Goal: Complete application form

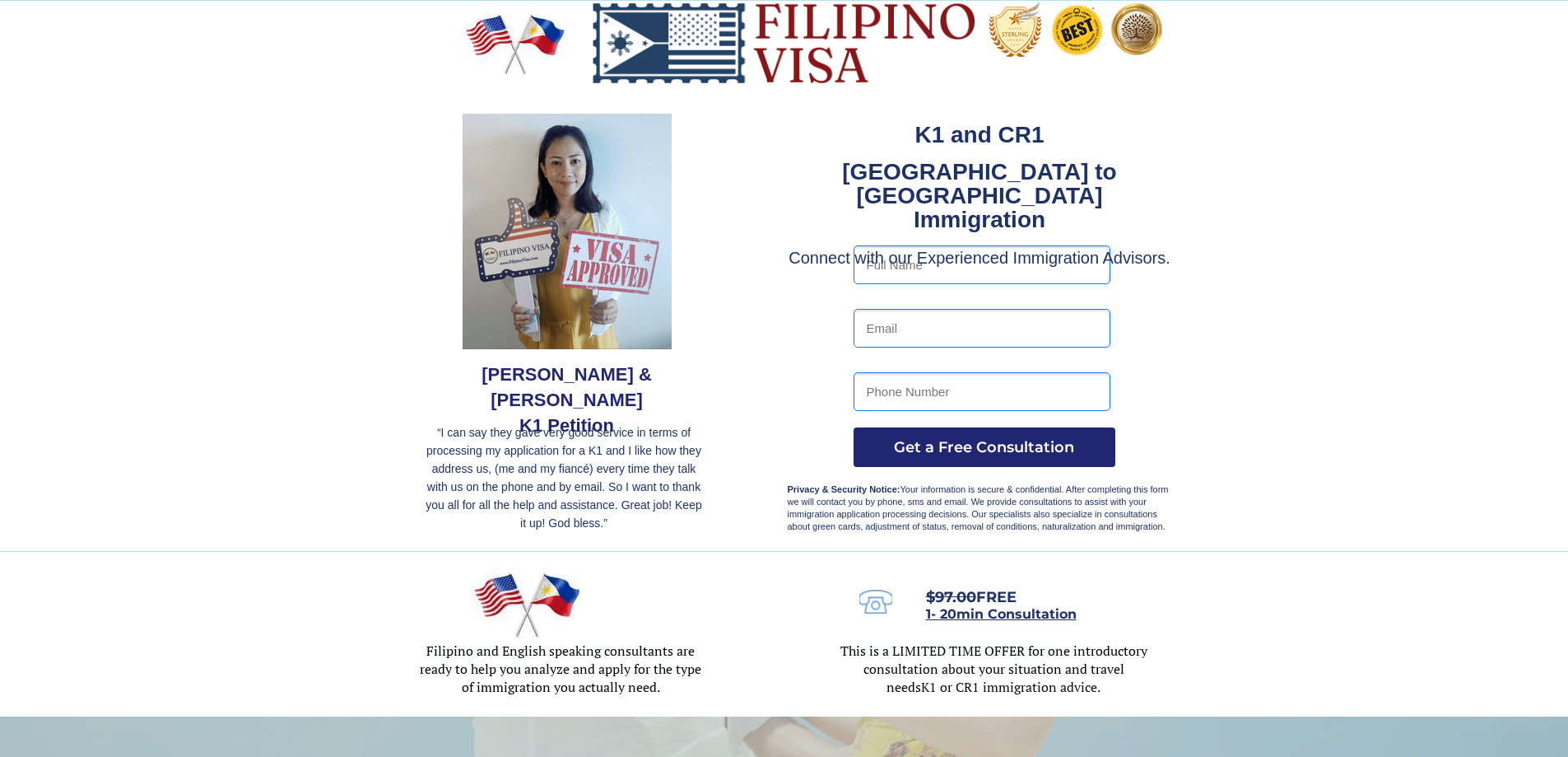
click at [910, 263] on input "text" at bounding box center [982, 264] width 257 height 39
type input "Eduardo Gonzales"
type input "Eduardo_gonzalesjr@yahoo.com"
type input "2107404219"
click at [945, 444] on span "Get a Free Consultation" at bounding box center [985, 447] width 262 height 18
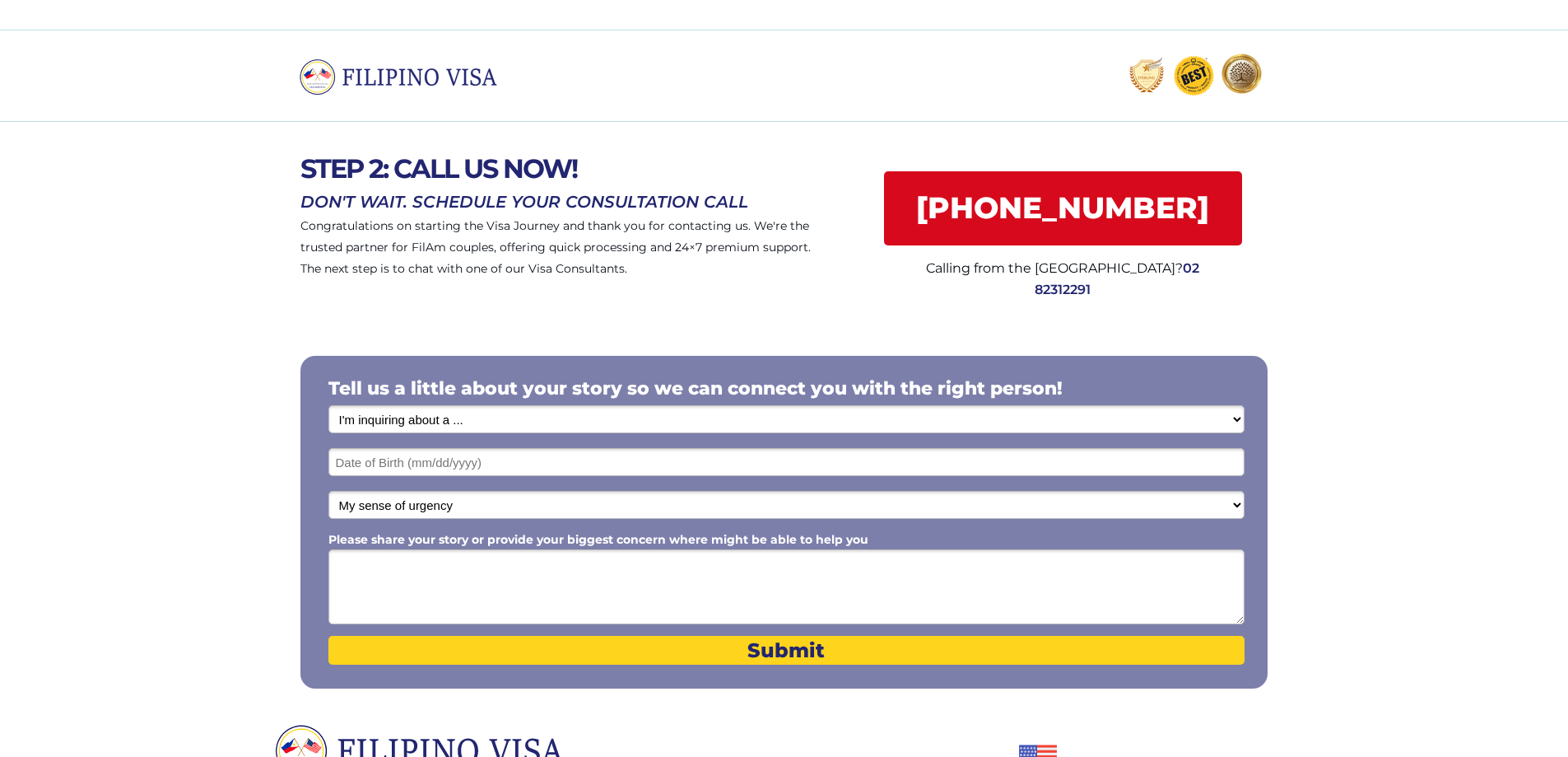
click at [484, 414] on select "I'm inquiring about a ... I don't know or other services Retirement Visa for Th…" at bounding box center [786, 420] width 916 height 28
select select "1794"
click at [328, 405] on select "I'm inquiring about a ... I don't know or other services Retirement Visa for Th…" at bounding box center [786, 420] width 916 height 28
click at [460, 460] on input "text" at bounding box center [786, 462] width 916 height 28
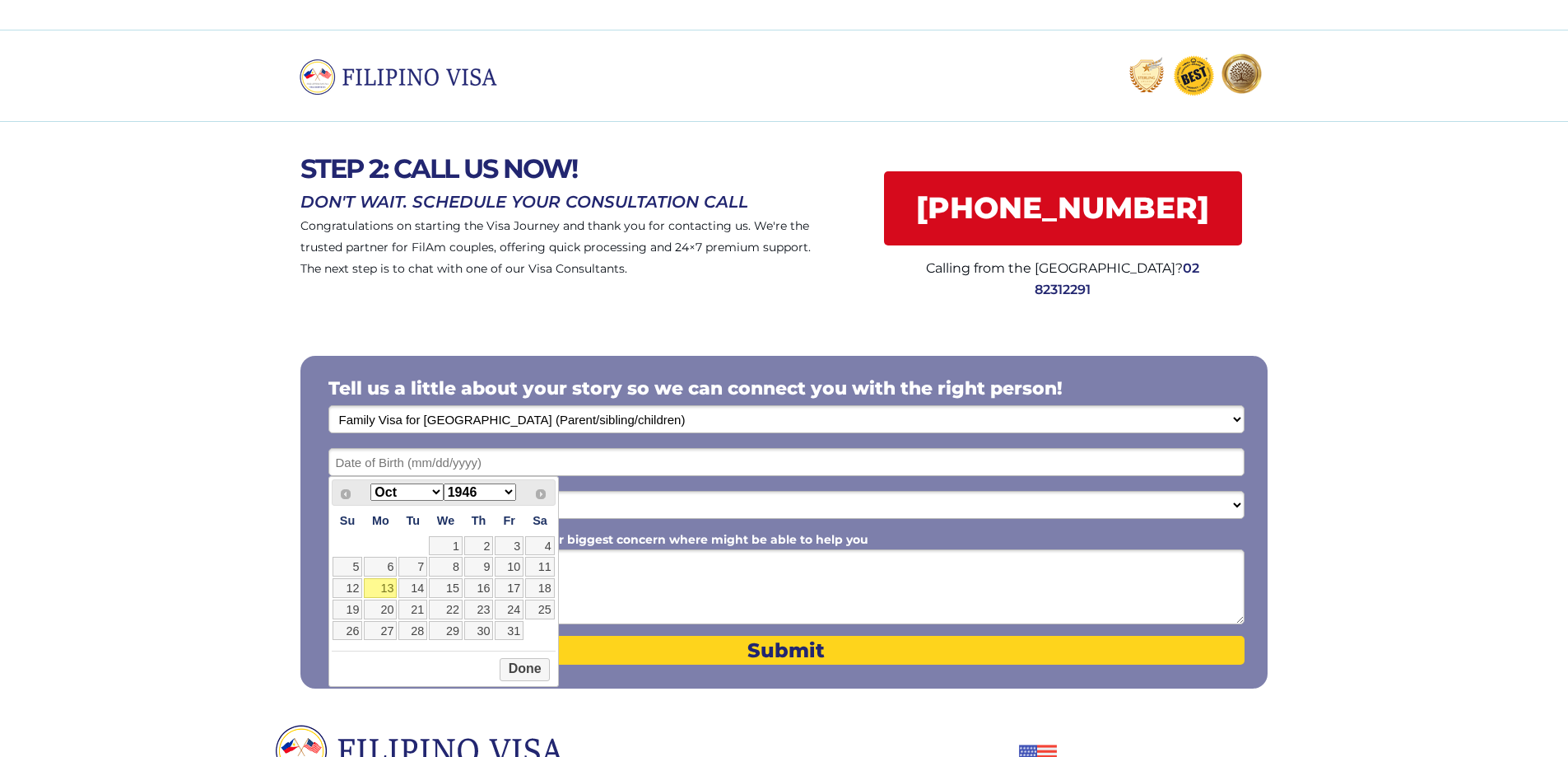
click at [438, 492] on select "Jan Feb Mar Apr May Jun [DATE] Aug Sep Oct Nov Dec" at bounding box center [406, 492] width 72 height 17
click at [475, 491] on select "1946 1947 1948 1949 1950 1951 1952 1953 1954 1955 1956 1957 1958 1959 1960 1961…" at bounding box center [479, 492] width 72 height 17
click at [480, 618] on link "25" at bounding box center [478, 609] width 29 height 20
type input "[DATE]"
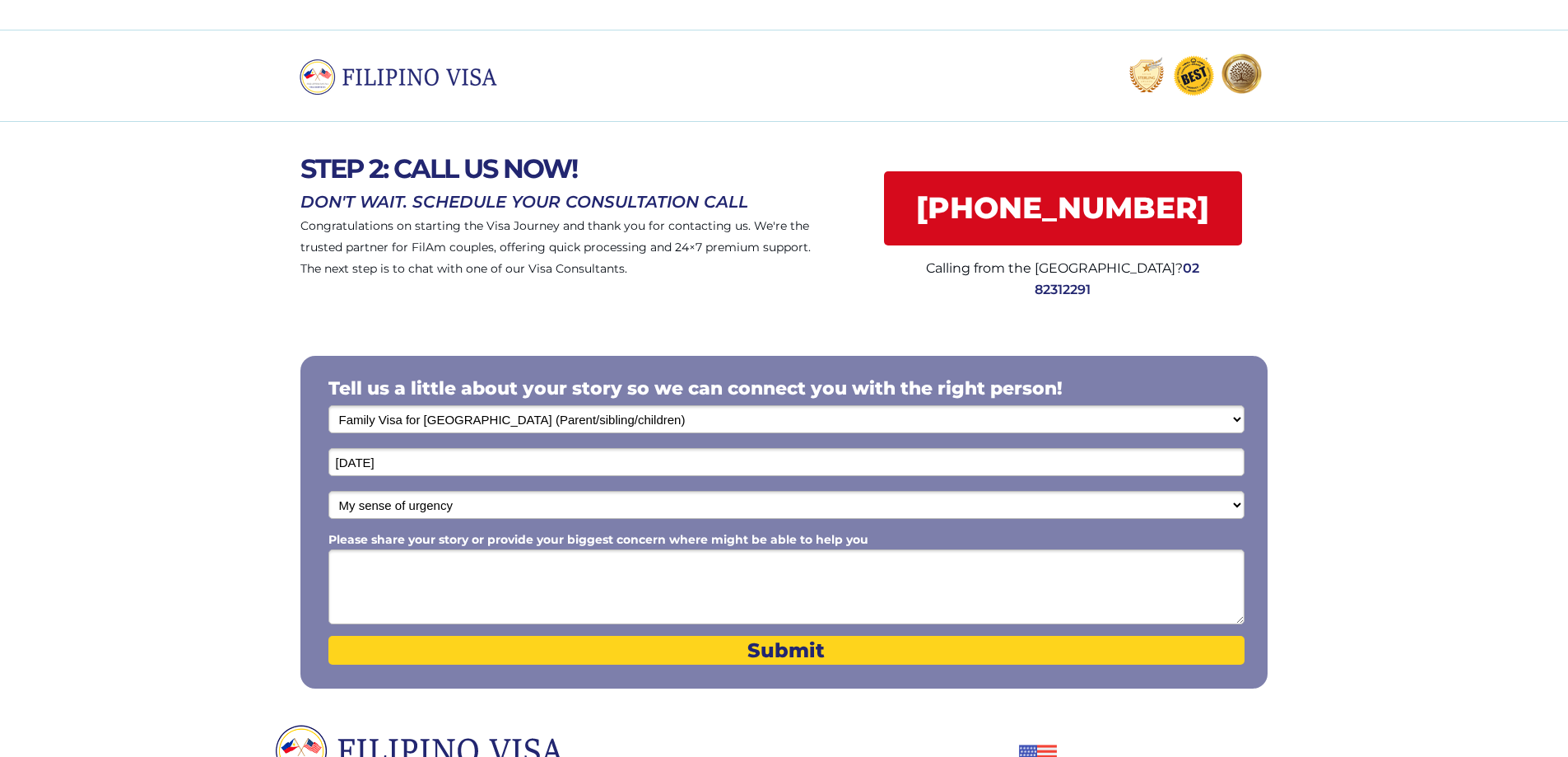
click at [486, 588] on textarea "Please share your story or provide your biggest concern where might be able to …" at bounding box center [786, 586] width 916 height 75
click at [389, 565] on textarea "My wife id from the [GEOGRAPHIC_DATA]. But her children are still there, in the…" at bounding box center [786, 586] width 916 height 75
click at [789, 562] on textarea "My wife is from the [GEOGRAPHIC_DATA]. But her children are still there, in the…" at bounding box center [786, 586] width 916 height 75
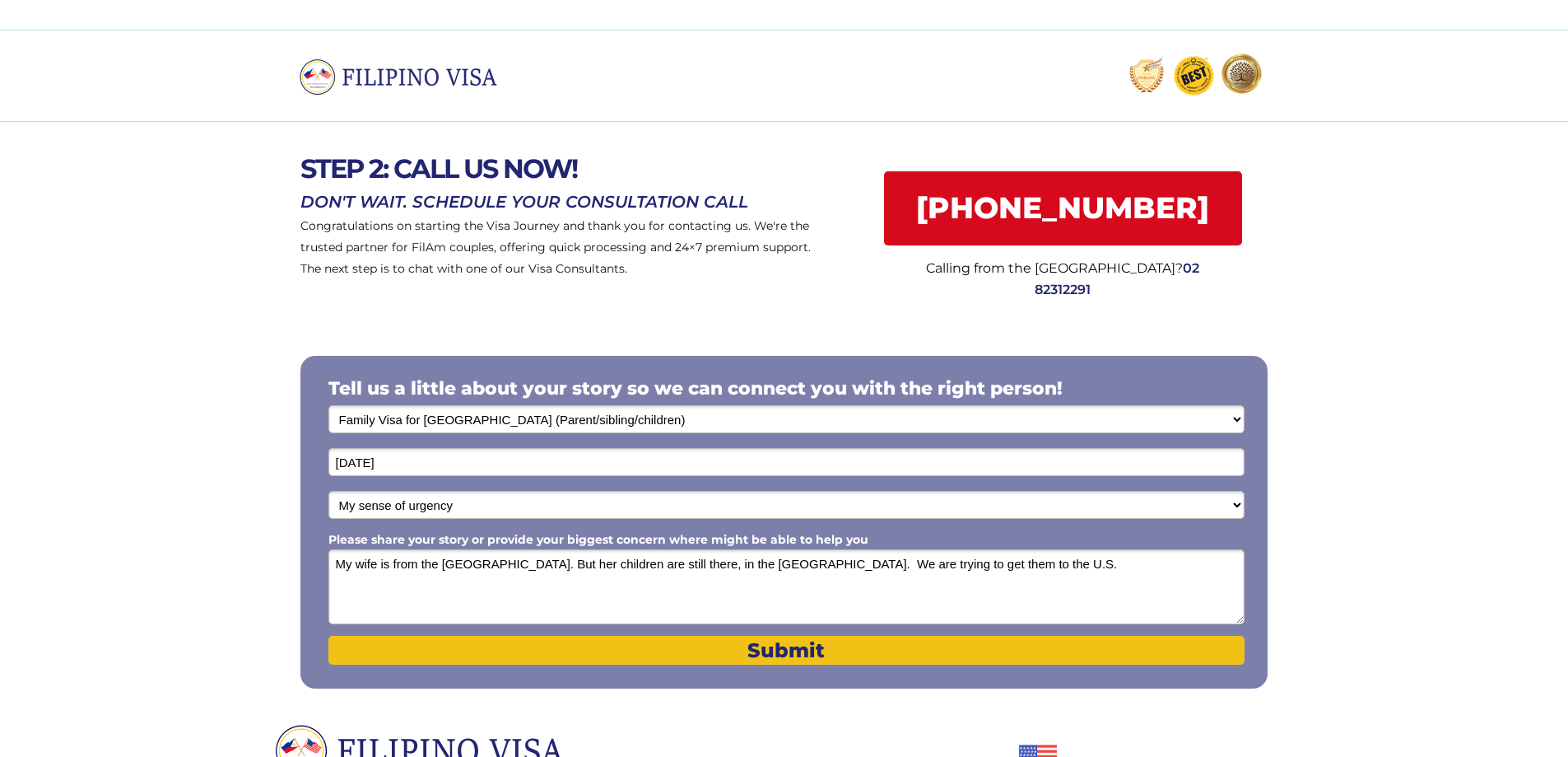
type textarea "My wife is from the [GEOGRAPHIC_DATA]. But her children are still there, in the…"
click at [836, 655] on span "Submit" at bounding box center [786, 650] width 916 height 24
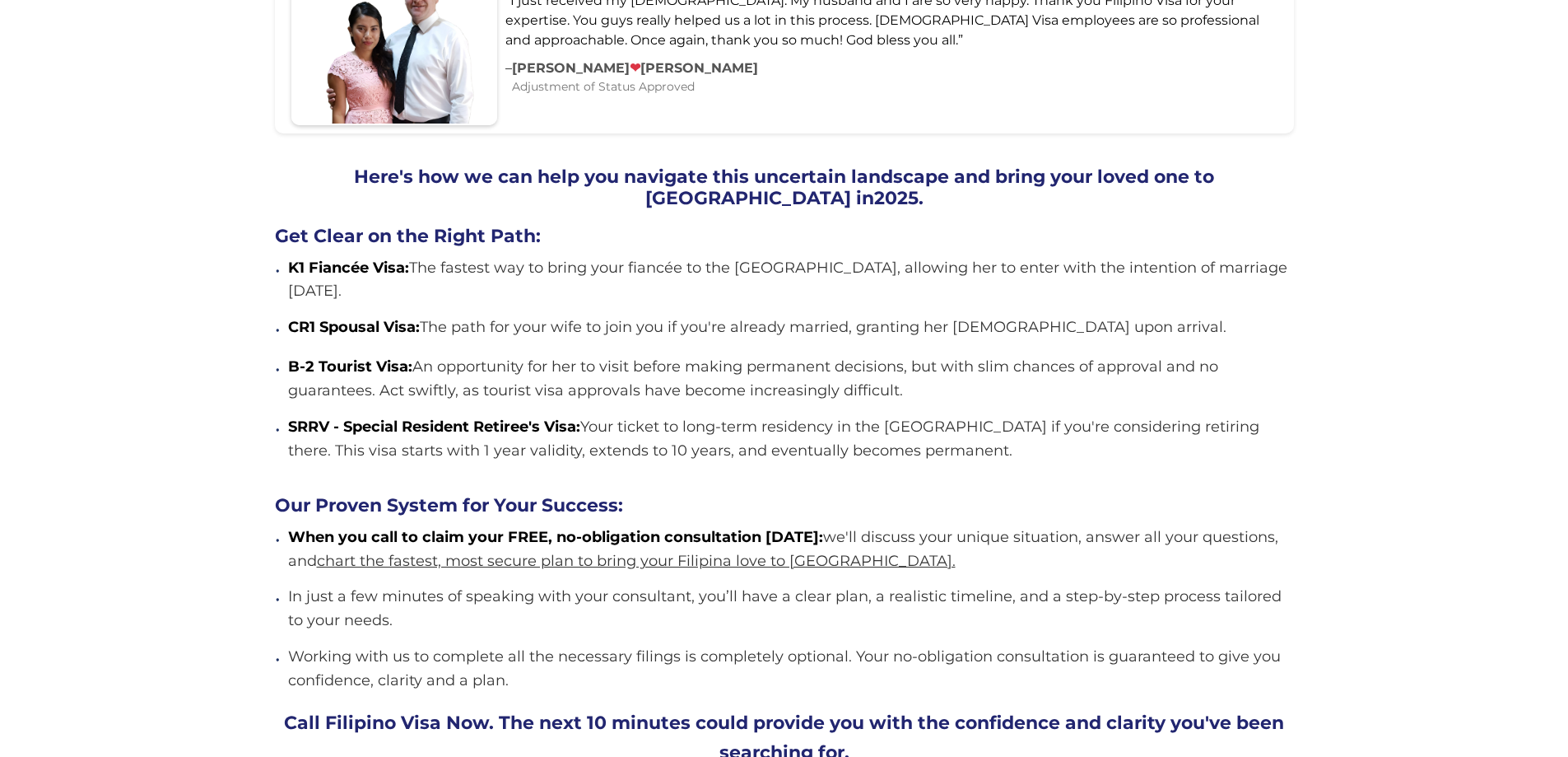
scroll to position [907, 0]
